Goal: Transaction & Acquisition: Subscribe to service/newsletter

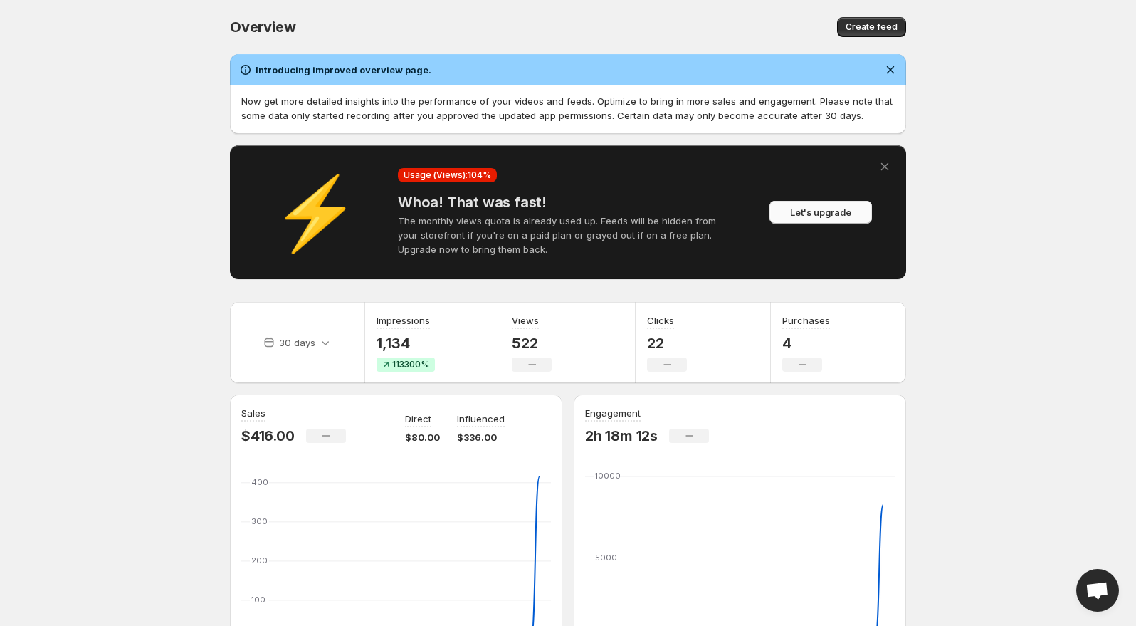
click at [797, 216] on span "Let's upgrade" at bounding box center [820, 212] width 61 height 14
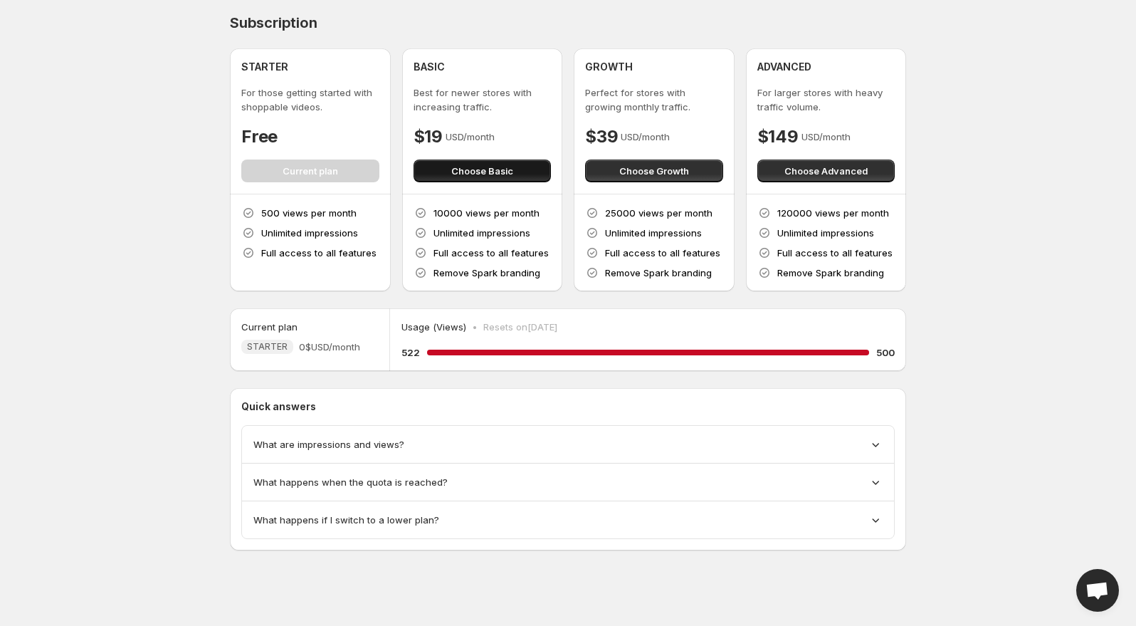
click at [463, 174] on span "Choose Basic" at bounding box center [482, 171] width 62 height 14
